Goal: Information Seeking & Learning: Find specific fact

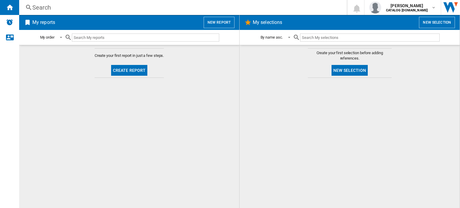
click at [77, 8] on div "Search" at bounding box center [181, 7] width 299 height 8
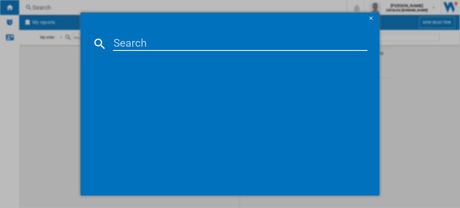
click at [128, 46] on input at bounding box center [240, 44] width 254 height 14
paste input "7Ex3M2wa"
type input "7Ex3M2wa"
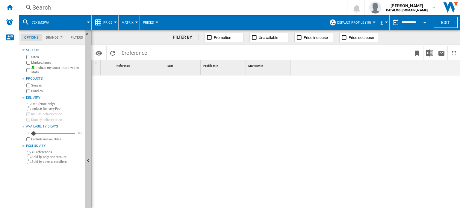
click at [40, 8] on div "Search" at bounding box center [181, 7] width 299 height 8
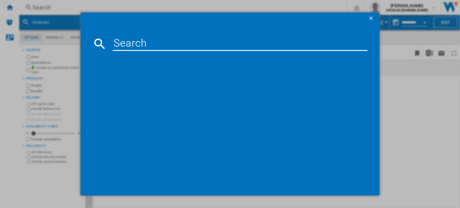
click at [126, 43] on input at bounding box center [240, 44] width 254 height 14
paste input "7Ex3M2wa"
drag, startPoint x: 171, startPoint y: 42, endPoint x: 55, endPoint y: 46, distance: 116.2
click at [55, 46] on div "7Ex3M2wa references (0) No results" at bounding box center [230, 104] width 460 height 208
paste input "HKB64450NB"
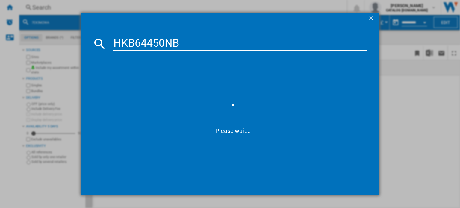
type input "HKB64450NB"
